Goal: Transaction & Acquisition: Purchase product/service

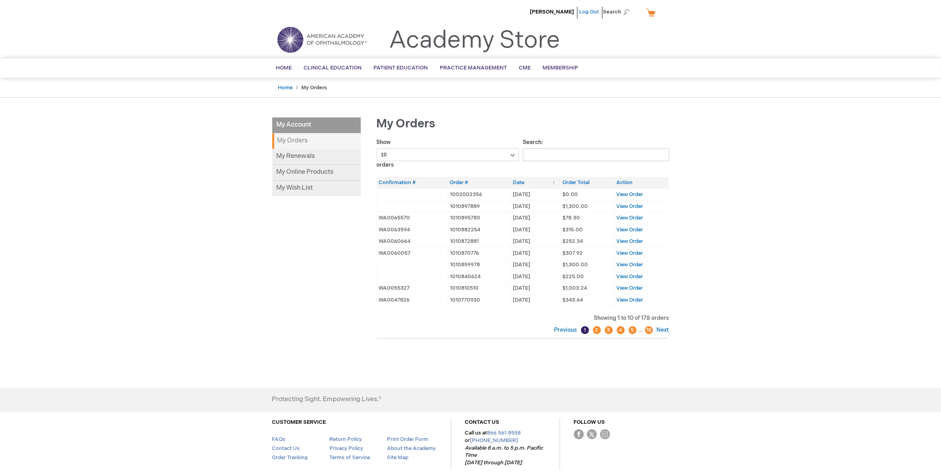
click at [590, 12] on link "Log Out" at bounding box center [589, 12] width 20 height 6
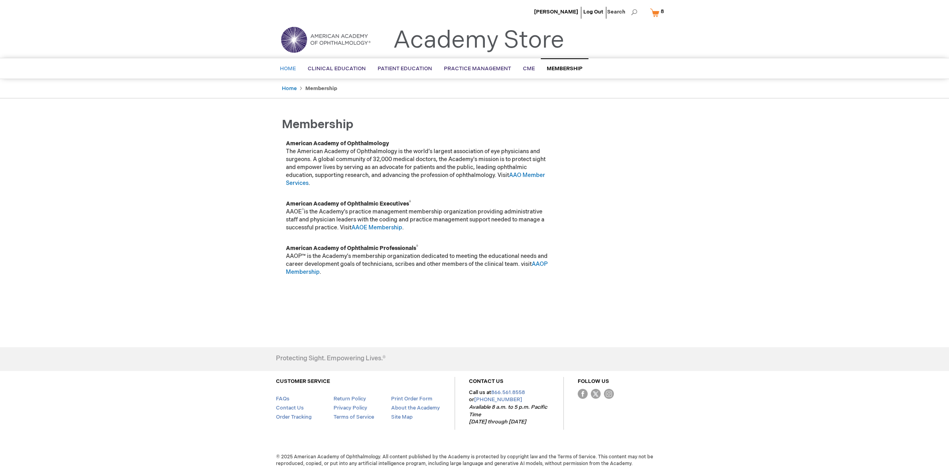
click at [283, 67] on span "Home" at bounding box center [288, 68] width 16 height 6
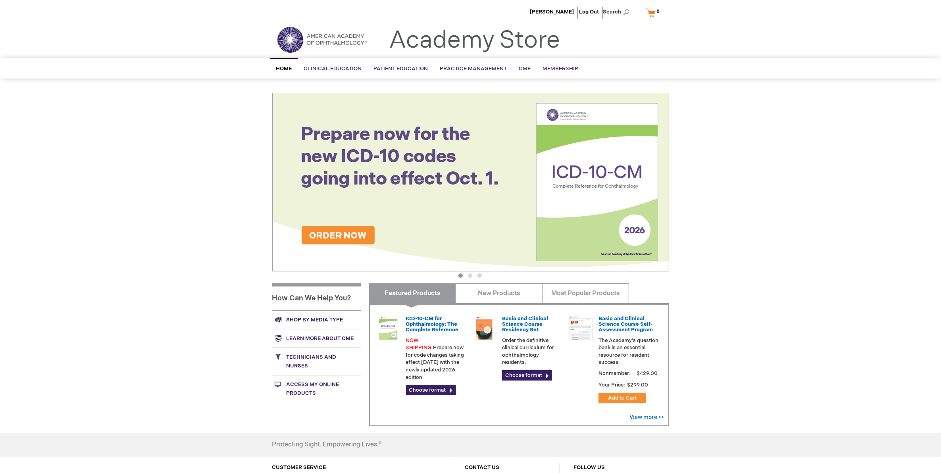
click at [656, 13] on span "8 8 items" at bounding box center [659, 12] width 6 height 10
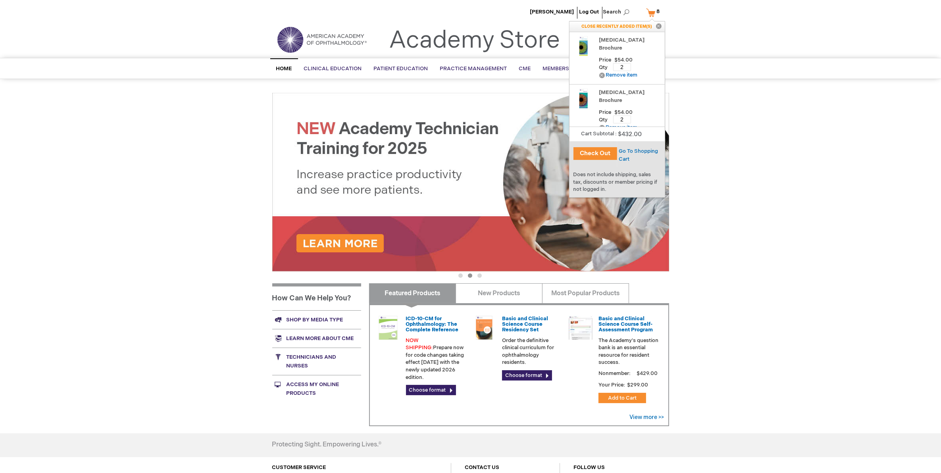
click at [647, 10] on link "My Cart 8 8 items" at bounding box center [655, 13] width 21 height 14
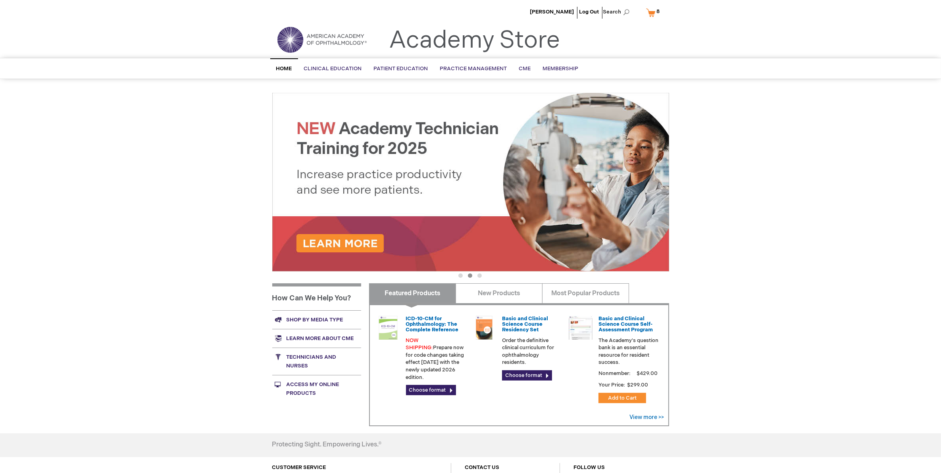
click at [307, 318] on link "Shop by media type" at bounding box center [316, 319] width 89 height 19
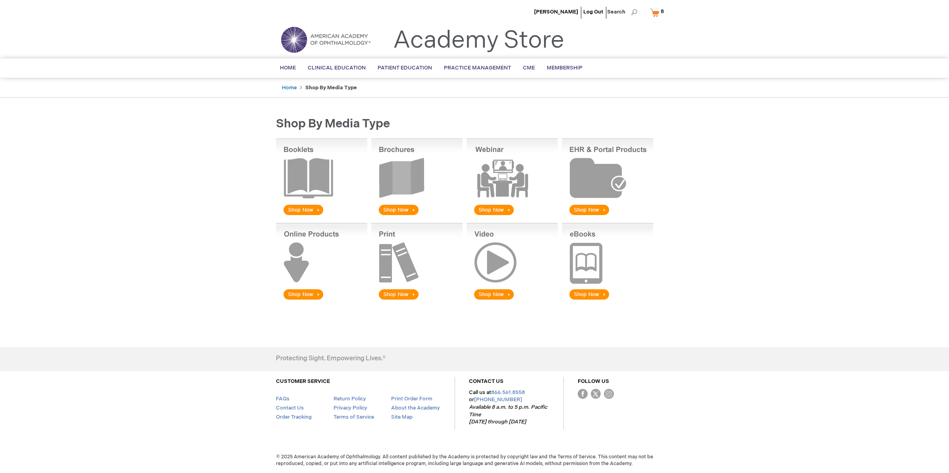
click at [421, 206] on img at bounding box center [416, 178] width 91 height 78
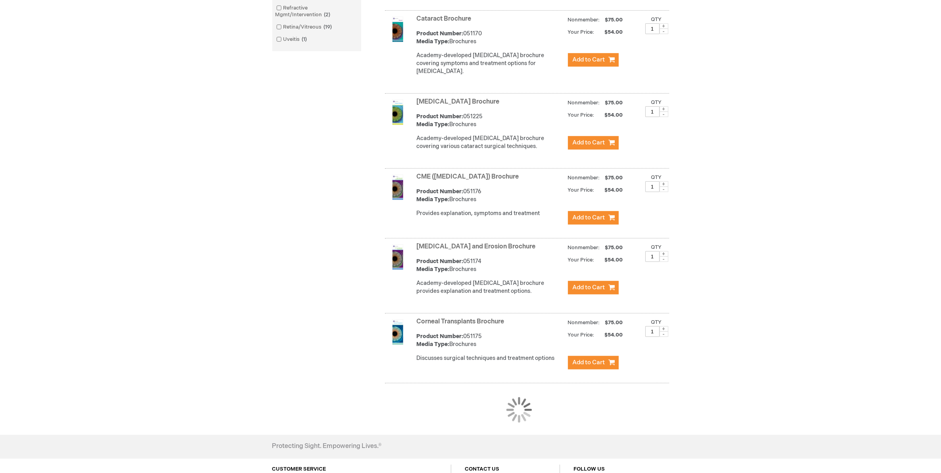
scroll to position [586, 0]
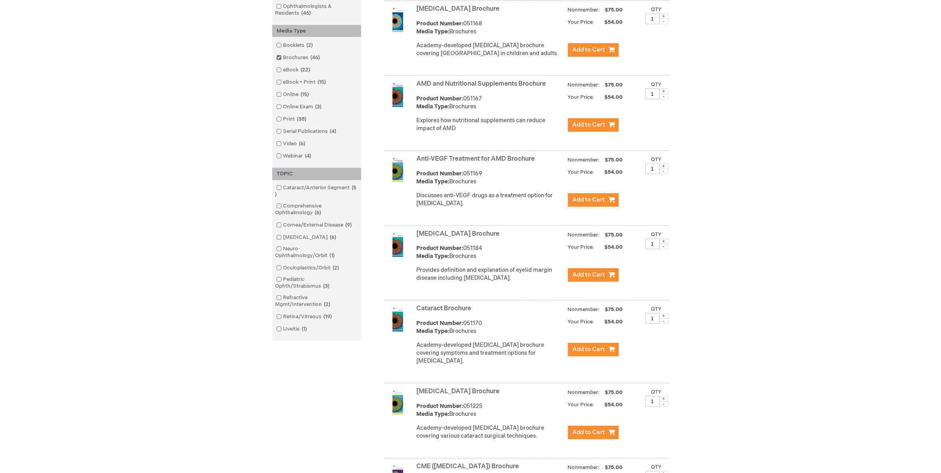
scroll to position [239, 0]
click at [295, 239] on link "Glaucoma 6 items" at bounding box center [306, 237] width 65 height 8
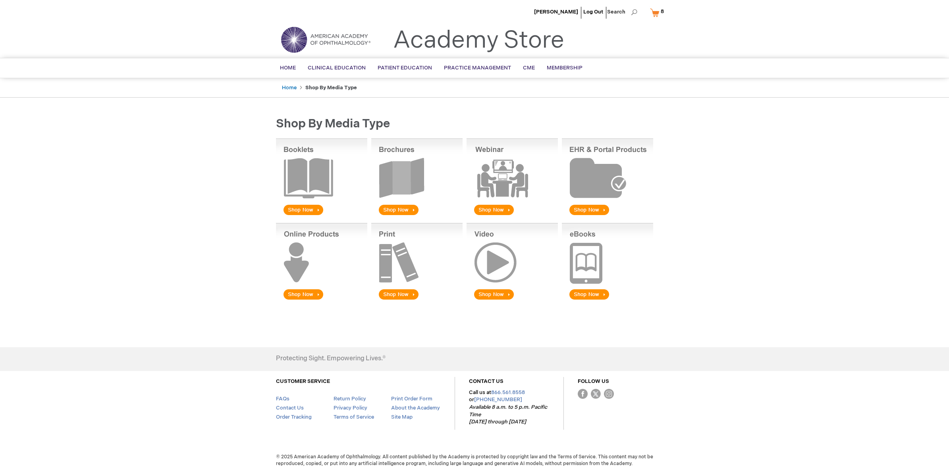
click at [397, 211] on img at bounding box center [416, 178] width 91 height 78
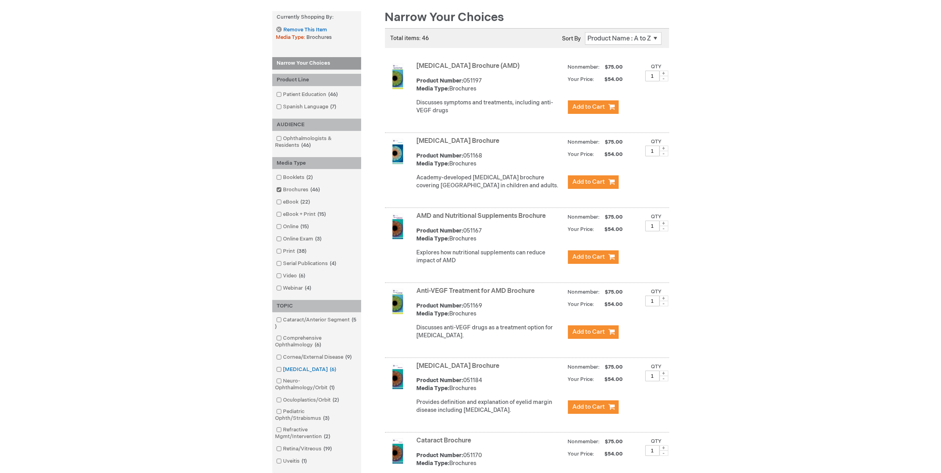
scroll to position [149, 0]
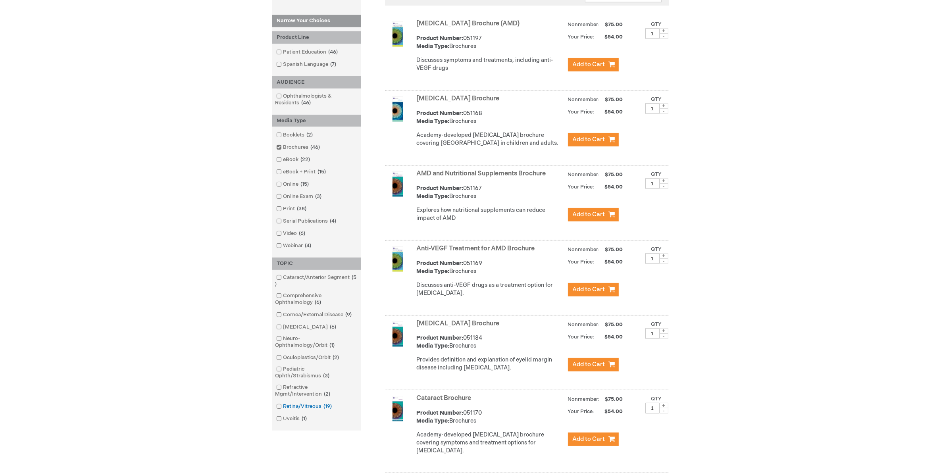
click at [294, 407] on link "Retina/Vitreous 19 items" at bounding box center [304, 407] width 61 height 8
